Goal: Use online tool/utility

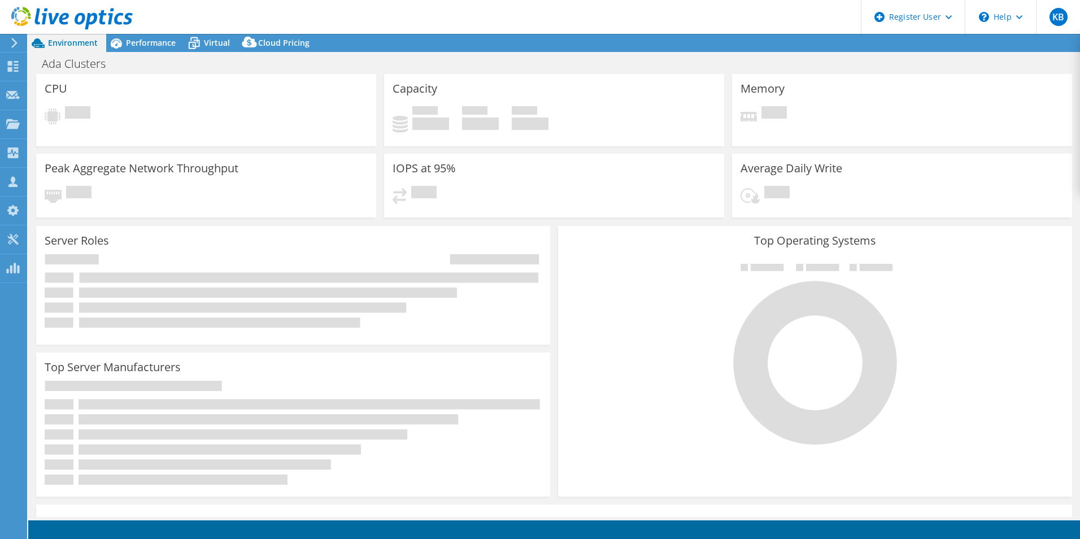
select select "USD"
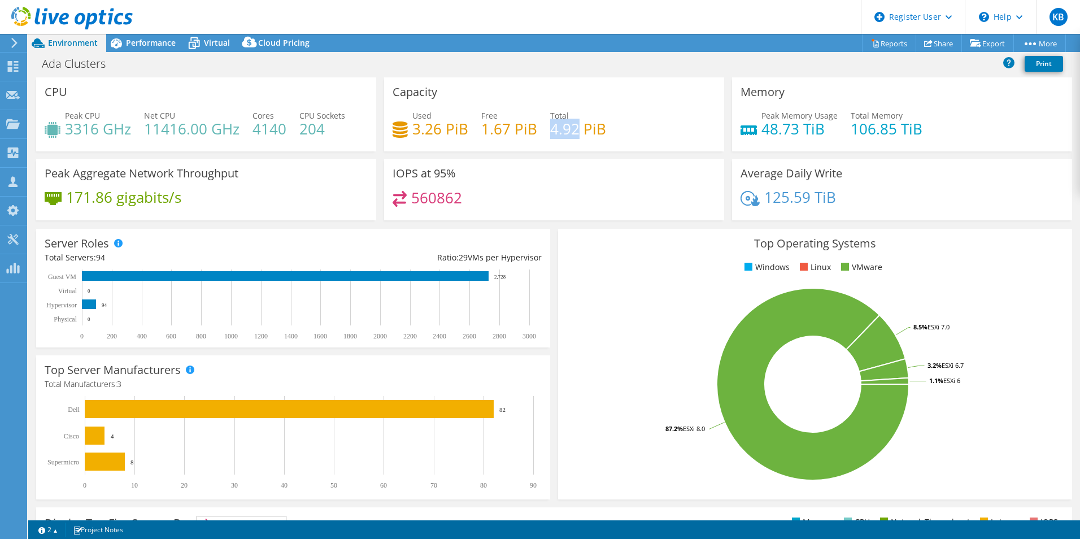
drag, startPoint x: 572, startPoint y: 125, endPoint x: 546, endPoint y: 124, distance: 26.0
click at [550, 124] on h4 "4.92 PiB" at bounding box center [578, 129] width 56 height 12
copy h4 "4.92"
click at [149, 41] on span "Performance" at bounding box center [151, 42] width 50 height 11
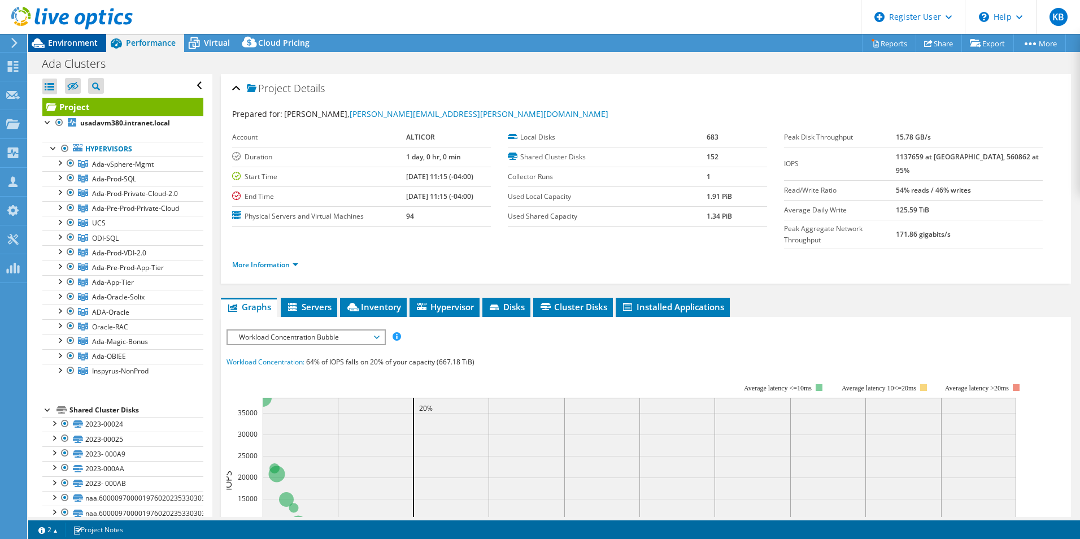
click at [82, 40] on span "Environment" at bounding box center [73, 42] width 50 height 11
